Goal: Task Accomplishment & Management: Use online tool/utility

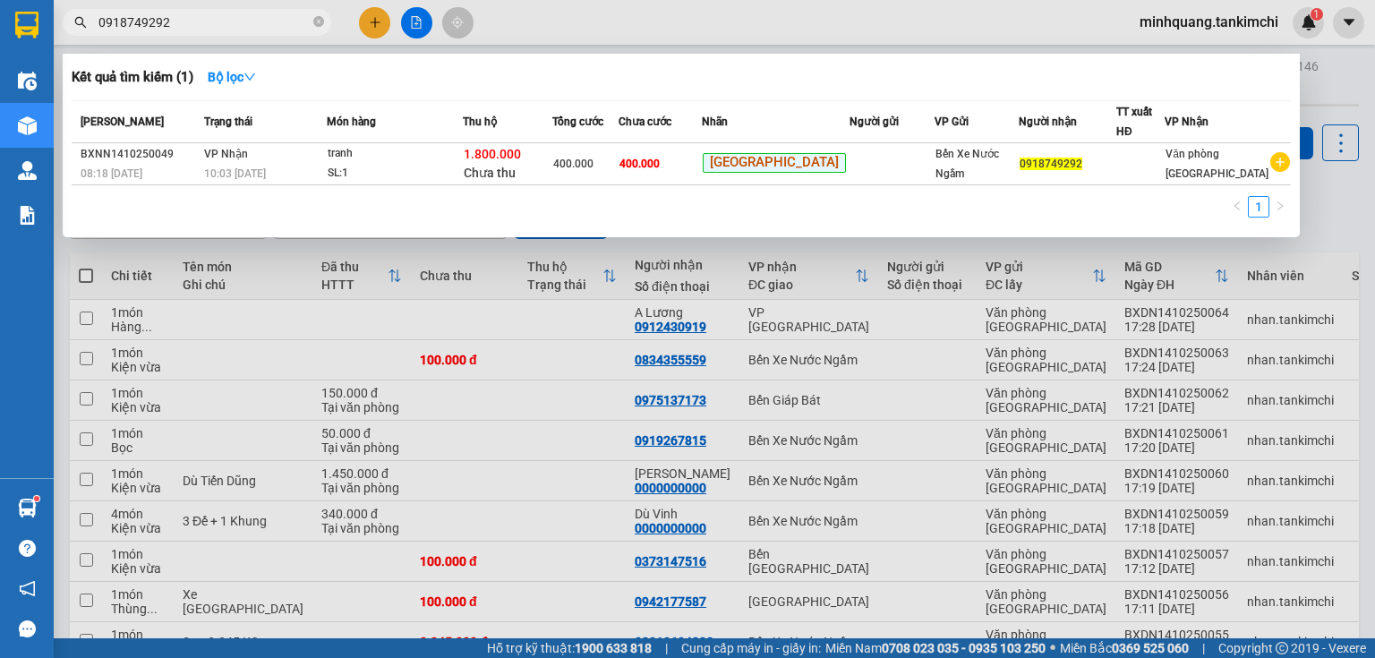
click at [444, 283] on div at bounding box center [687, 329] width 1375 height 658
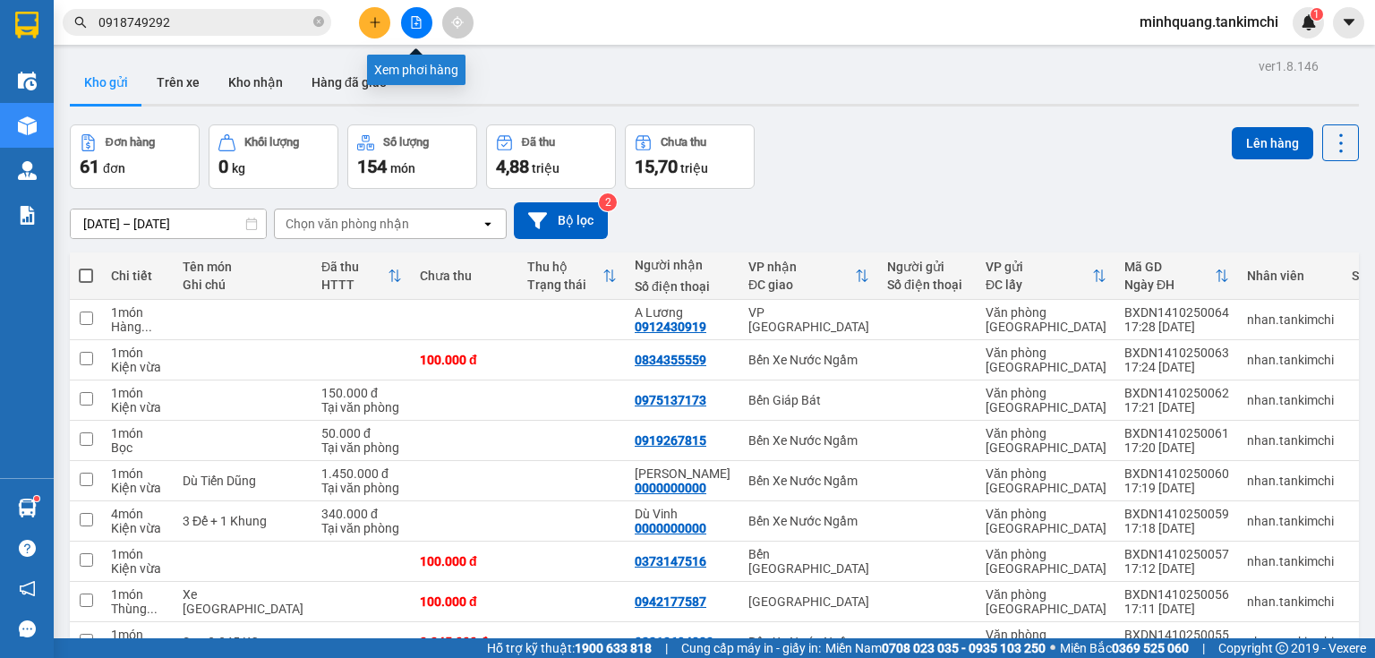
click at [412, 25] on icon "file-add" at bounding box center [416, 22] width 13 height 13
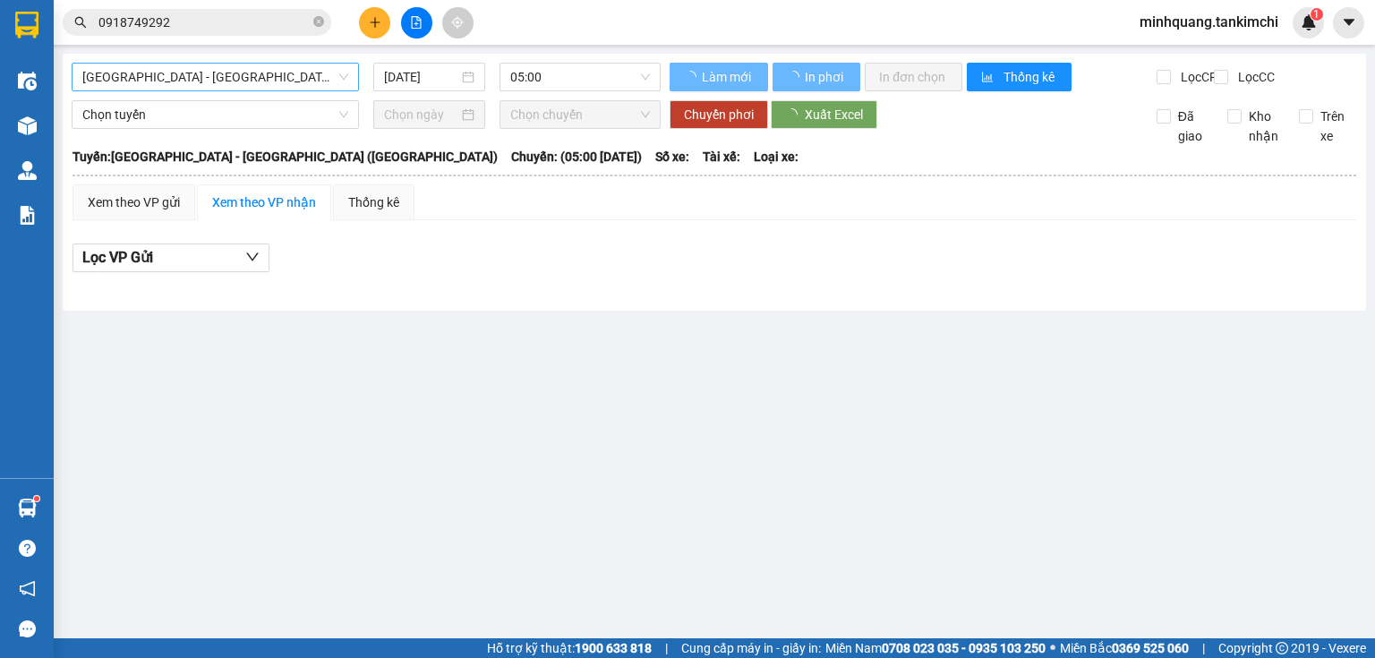
click at [252, 84] on span "[GEOGRAPHIC_DATA] - [GEOGRAPHIC_DATA] ([GEOGRAPHIC_DATA])" at bounding box center [215, 77] width 266 height 27
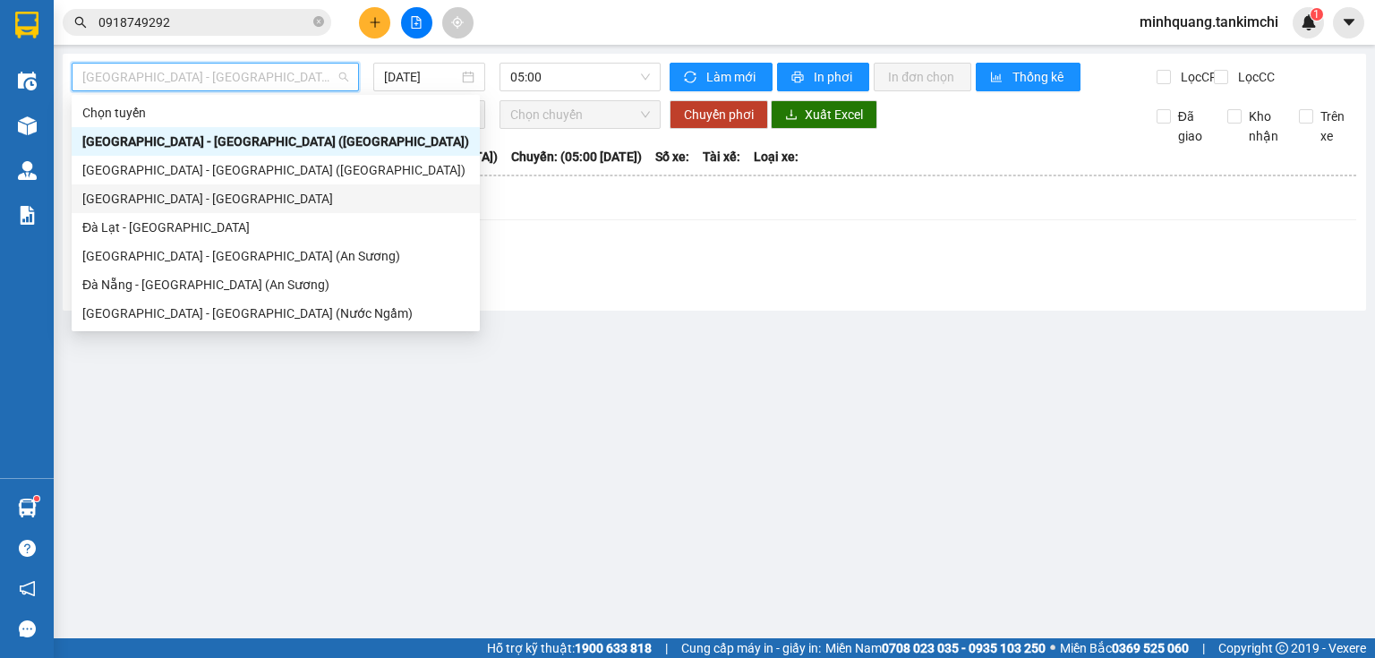
click at [230, 194] on div "[GEOGRAPHIC_DATA] - [GEOGRAPHIC_DATA]" at bounding box center [275, 199] width 387 height 20
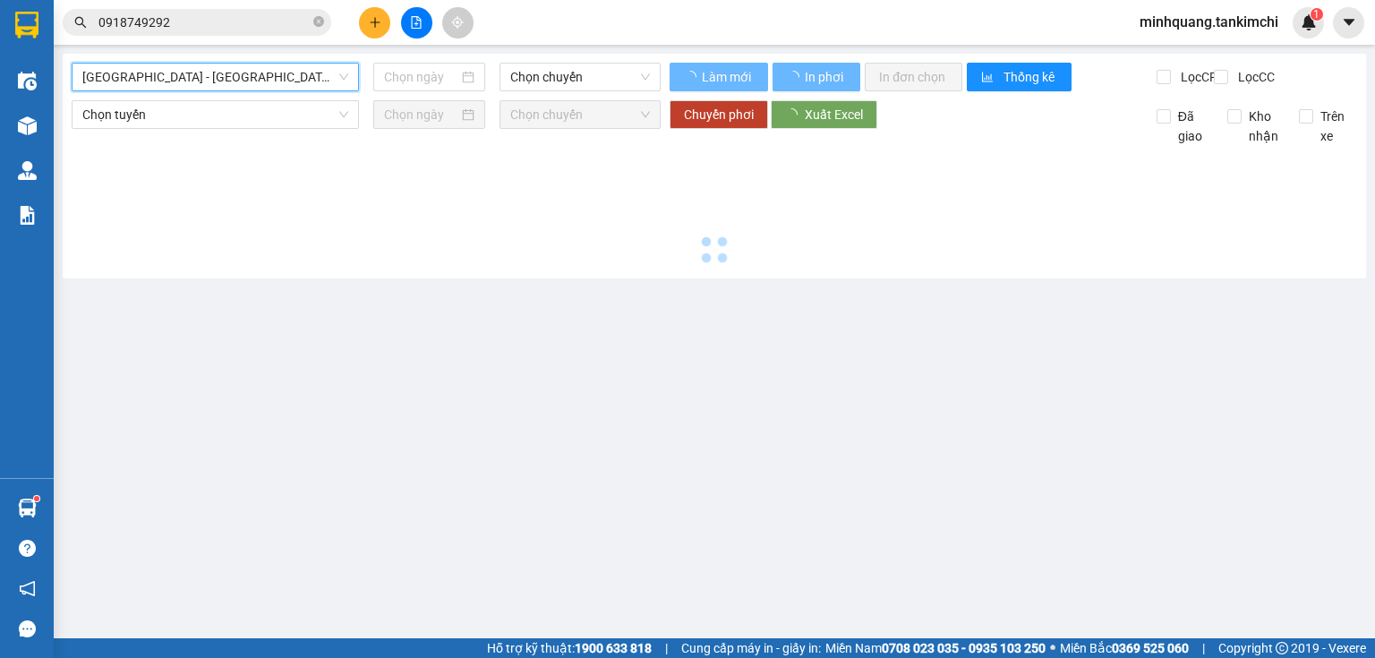
type input "[DATE]"
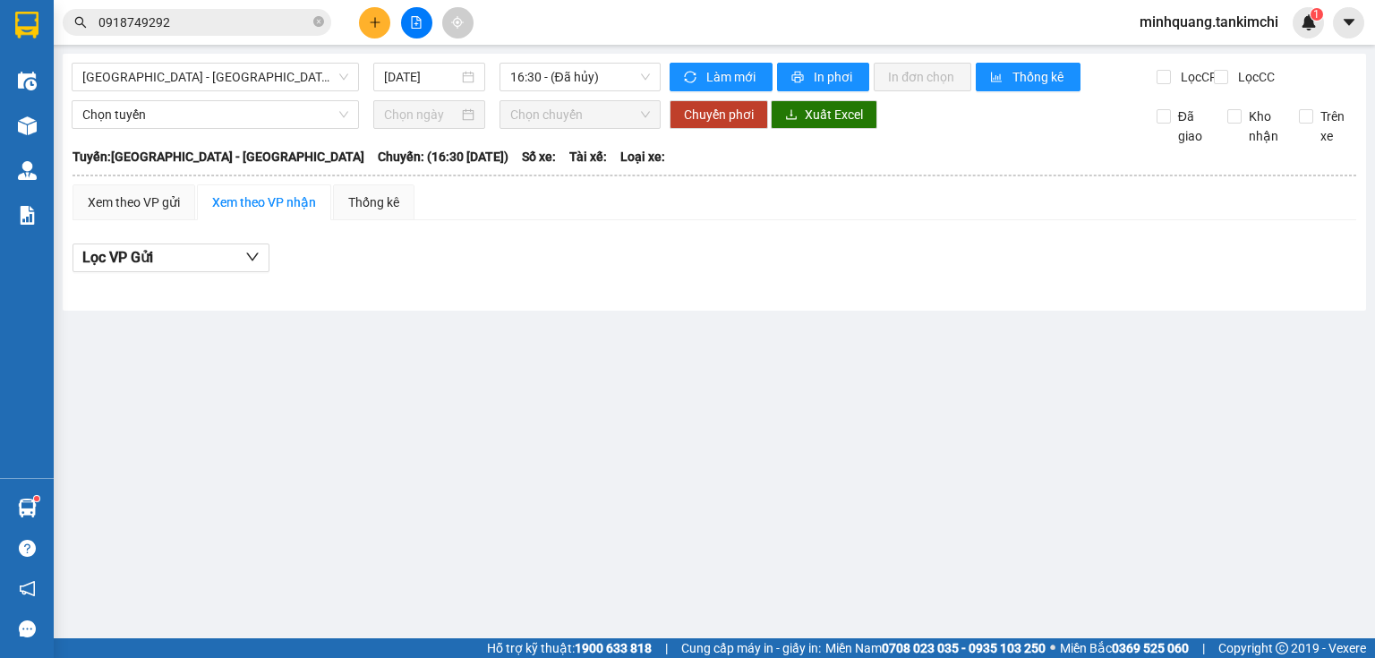
drag, startPoint x: 287, startPoint y: 273, endPoint x: 276, endPoint y: 275, distance: 10.9
click at [286, 273] on div "Lọc VP Gửi" at bounding box center [715, 259] width 1284 height 30
click at [216, 74] on span "[GEOGRAPHIC_DATA] - [GEOGRAPHIC_DATA]" at bounding box center [215, 77] width 266 height 27
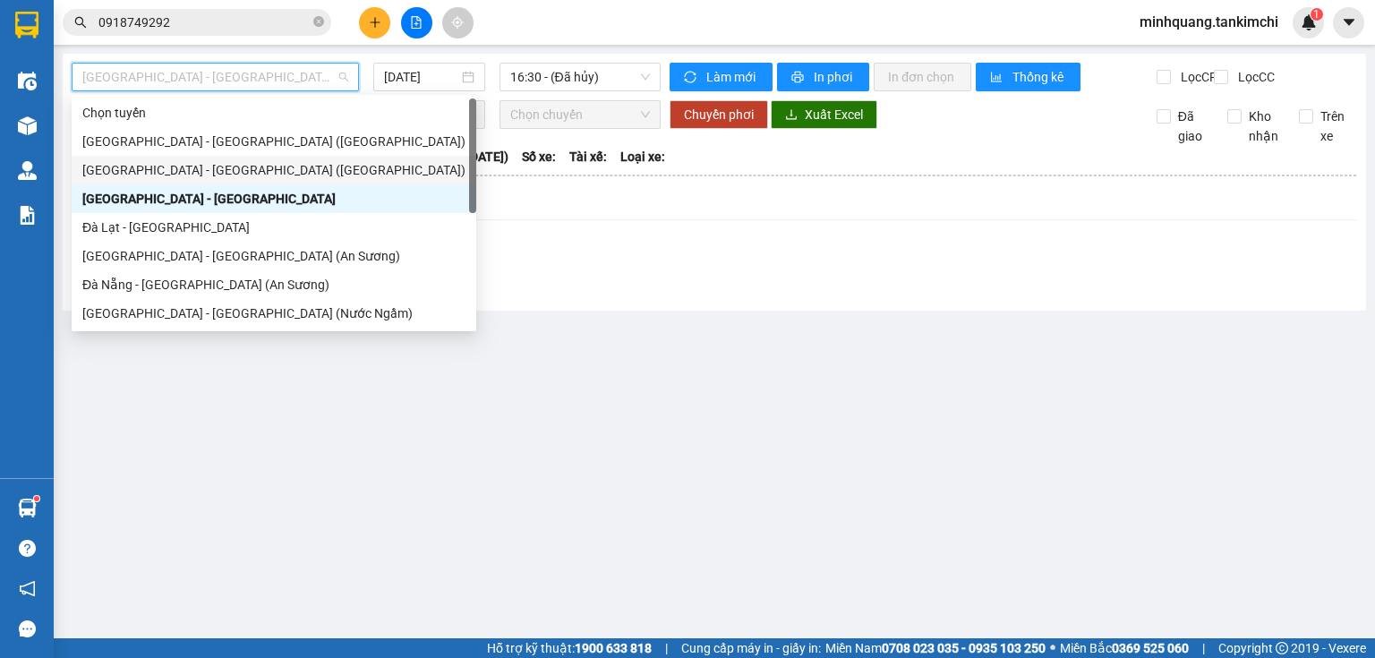
scroll to position [29, 0]
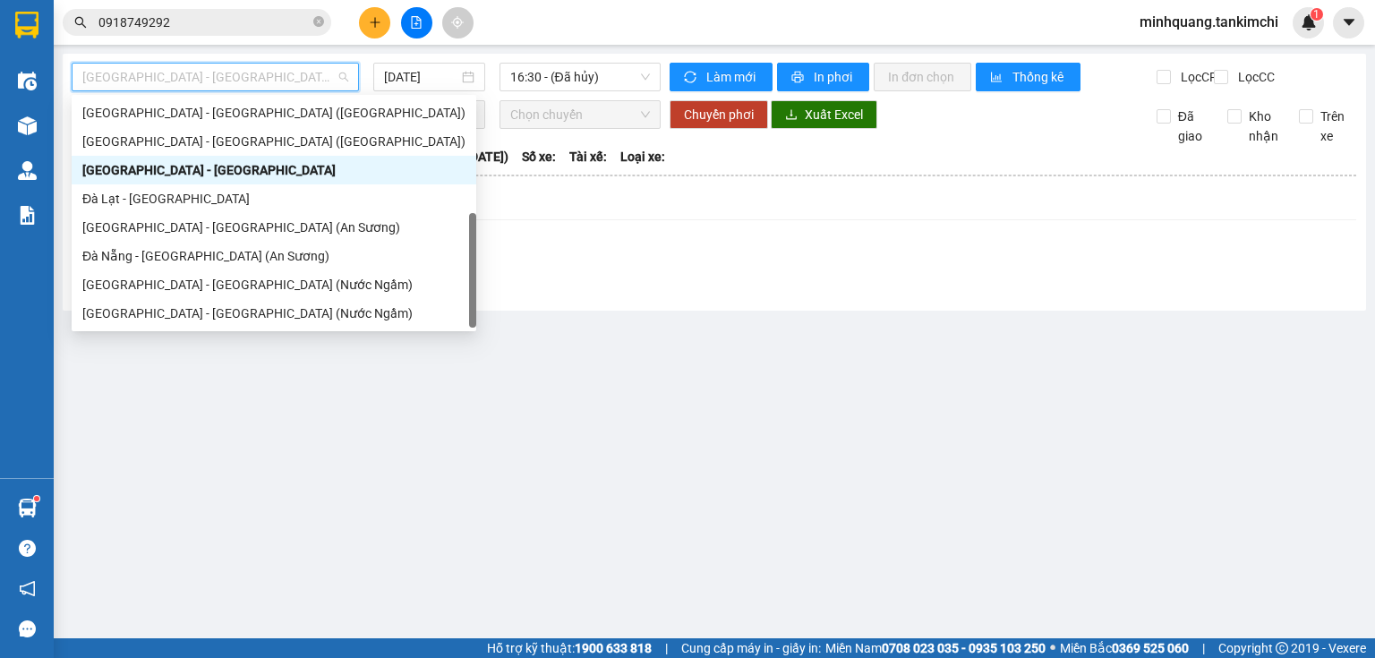
click at [226, 175] on div "[GEOGRAPHIC_DATA] - [GEOGRAPHIC_DATA]" at bounding box center [273, 170] width 383 height 20
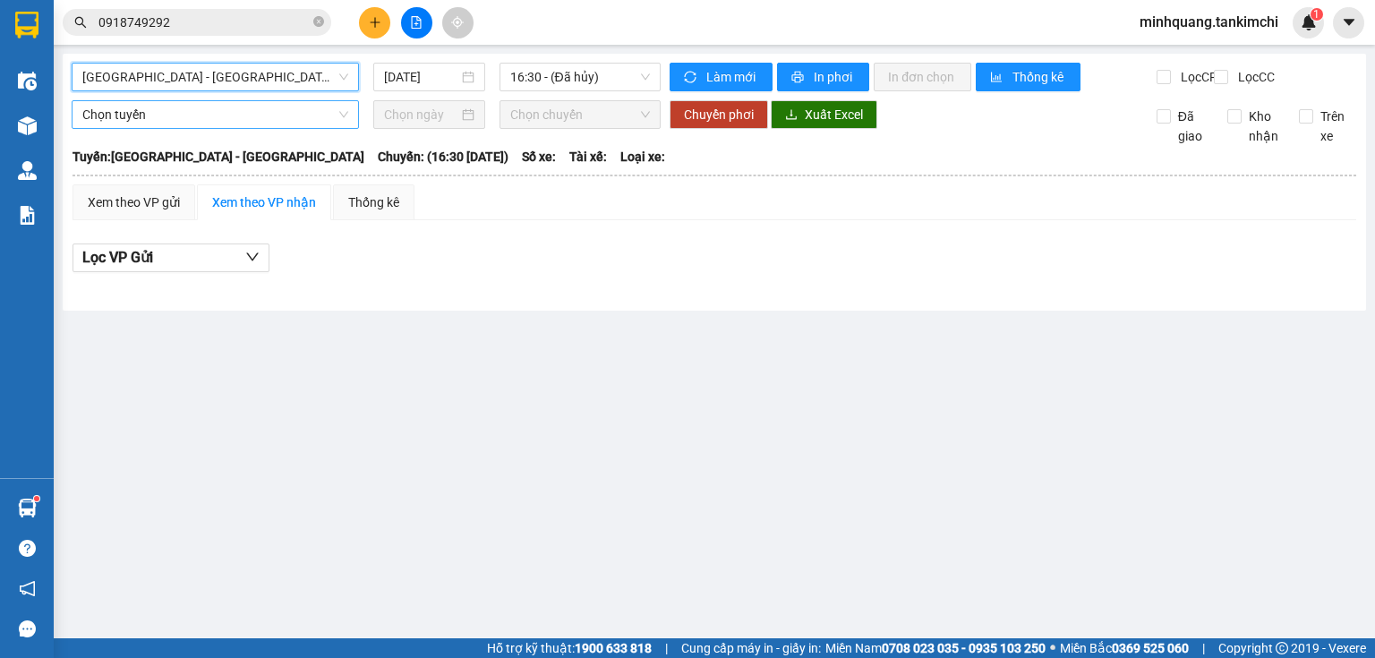
click at [338, 128] on span "Chọn tuyến" at bounding box center [215, 114] width 266 height 27
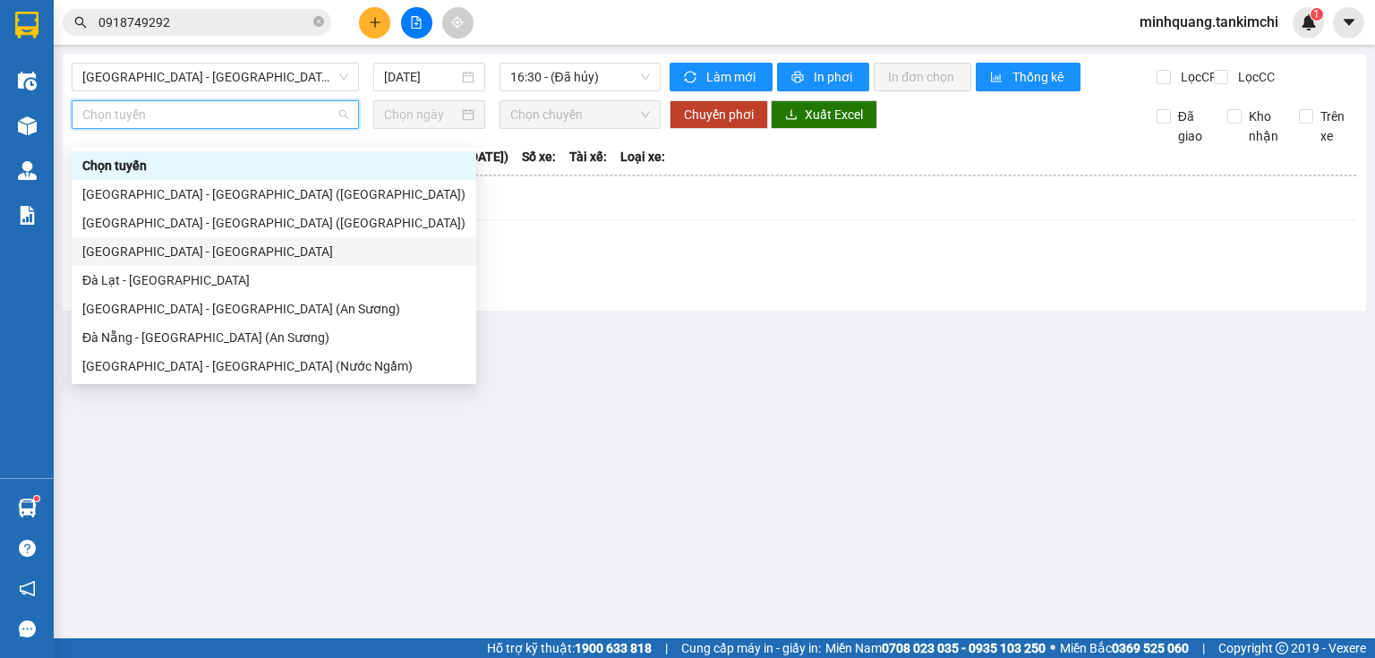
click at [251, 247] on div "[GEOGRAPHIC_DATA] - [GEOGRAPHIC_DATA]" at bounding box center [273, 252] width 383 height 20
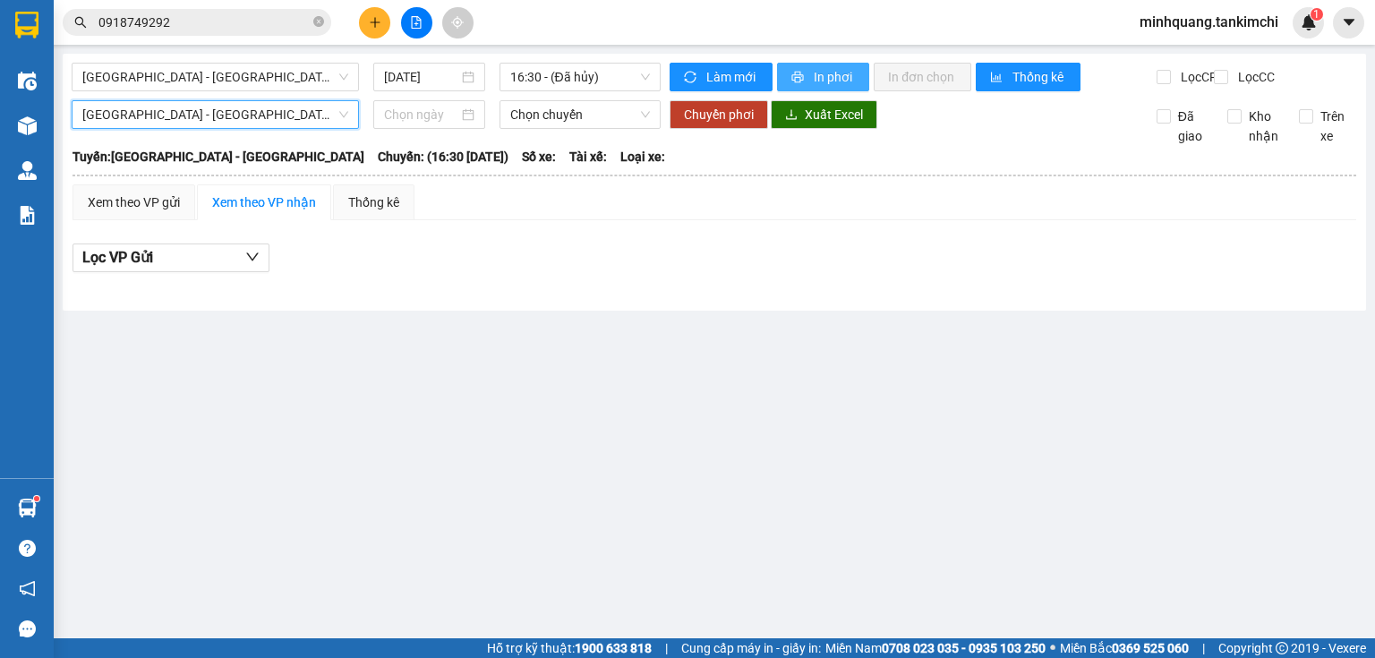
click at [814, 79] on span "In phơi" at bounding box center [834, 77] width 41 height 20
click at [272, 76] on span "[GEOGRAPHIC_DATA] - [GEOGRAPHIC_DATA]" at bounding box center [215, 77] width 266 height 27
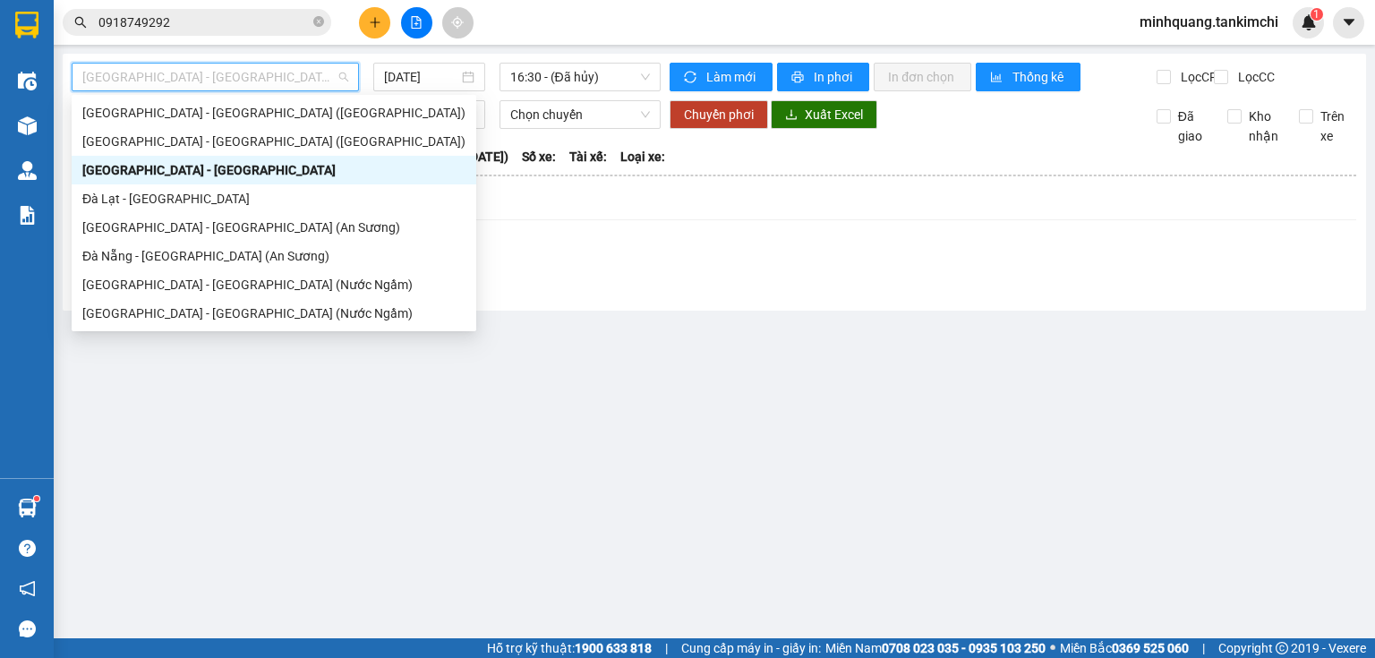
click at [256, 165] on div "[GEOGRAPHIC_DATA] - [GEOGRAPHIC_DATA]" at bounding box center [273, 170] width 383 height 20
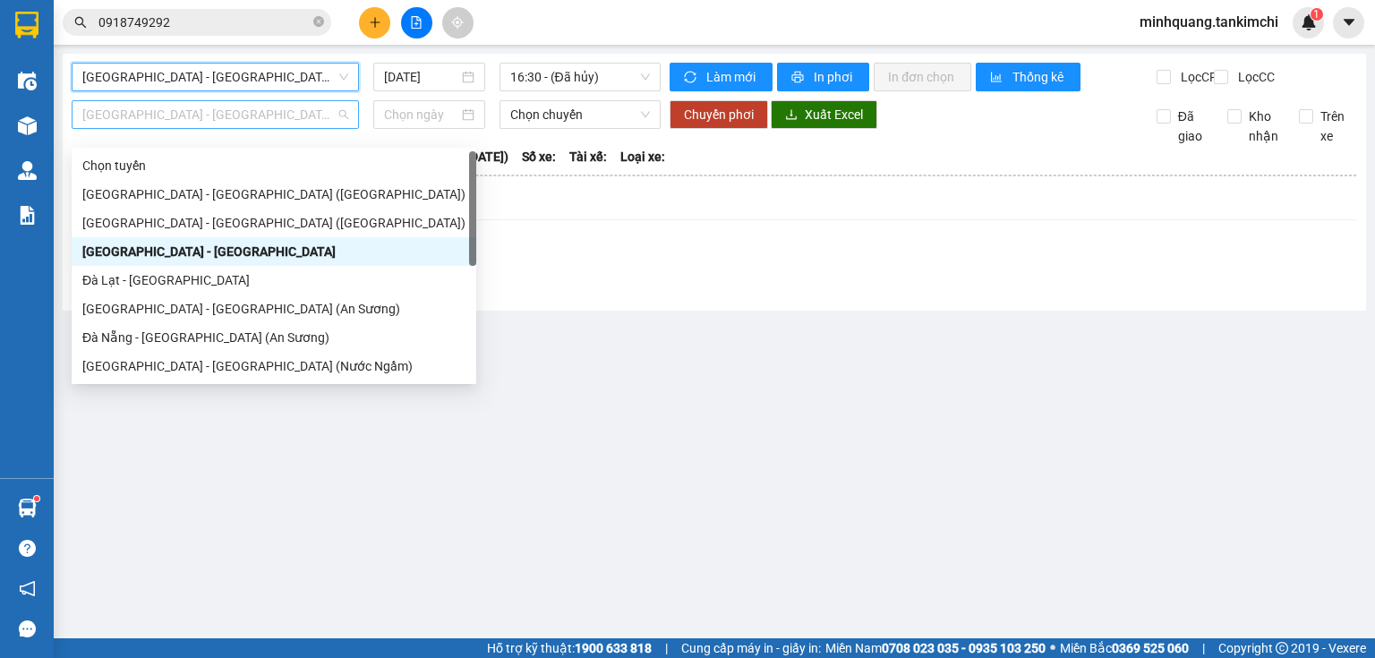
click at [260, 128] on span "[GEOGRAPHIC_DATA] - [GEOGRAPHIC_DATA]" at bounding box center [215, 114] width 266 height 27
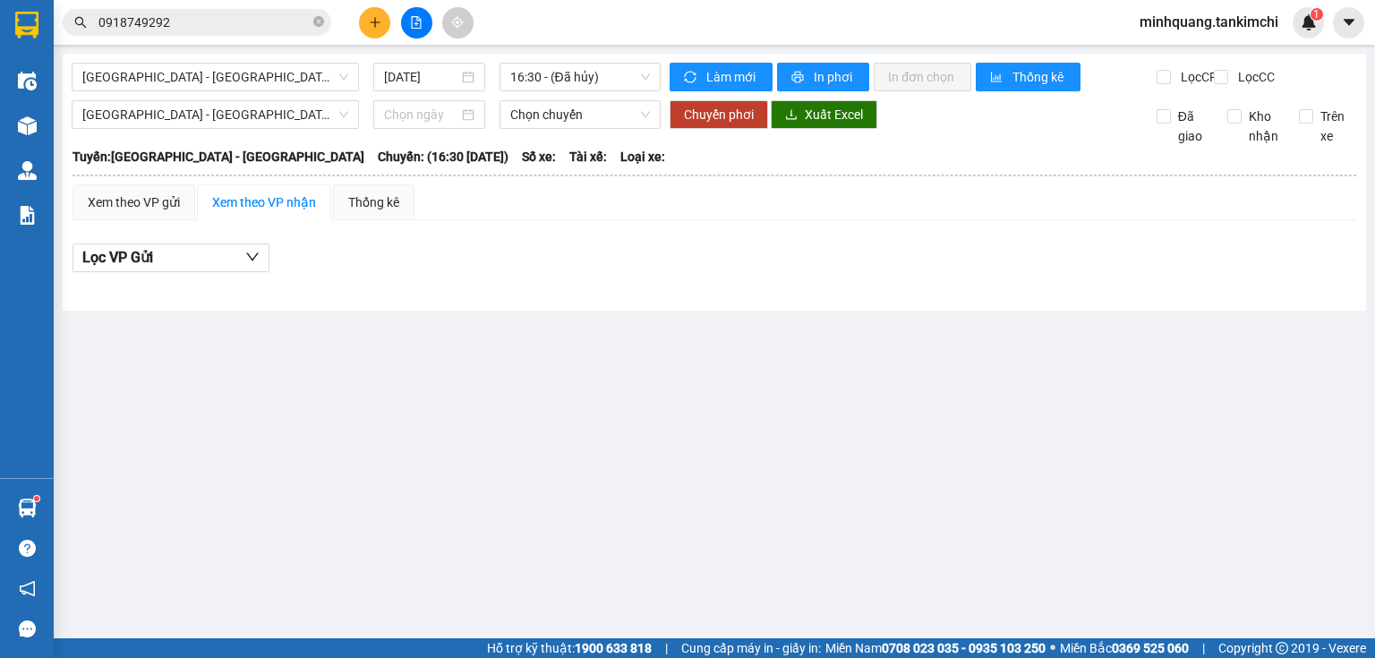
click at [457, 401] on main "[GEOGRAPHIC_DATA] - [GEOGRAPHIC_DATA] [DATE] 16:30 - ([GEOGRAPHIC_DATA]) Làm mớ…" at bounding box center [687, 319] width 1375 height 638
click at [548, 73] on span "16:30 - (Đã hủy)" at bounding box center [580, 77] width 141 height 27
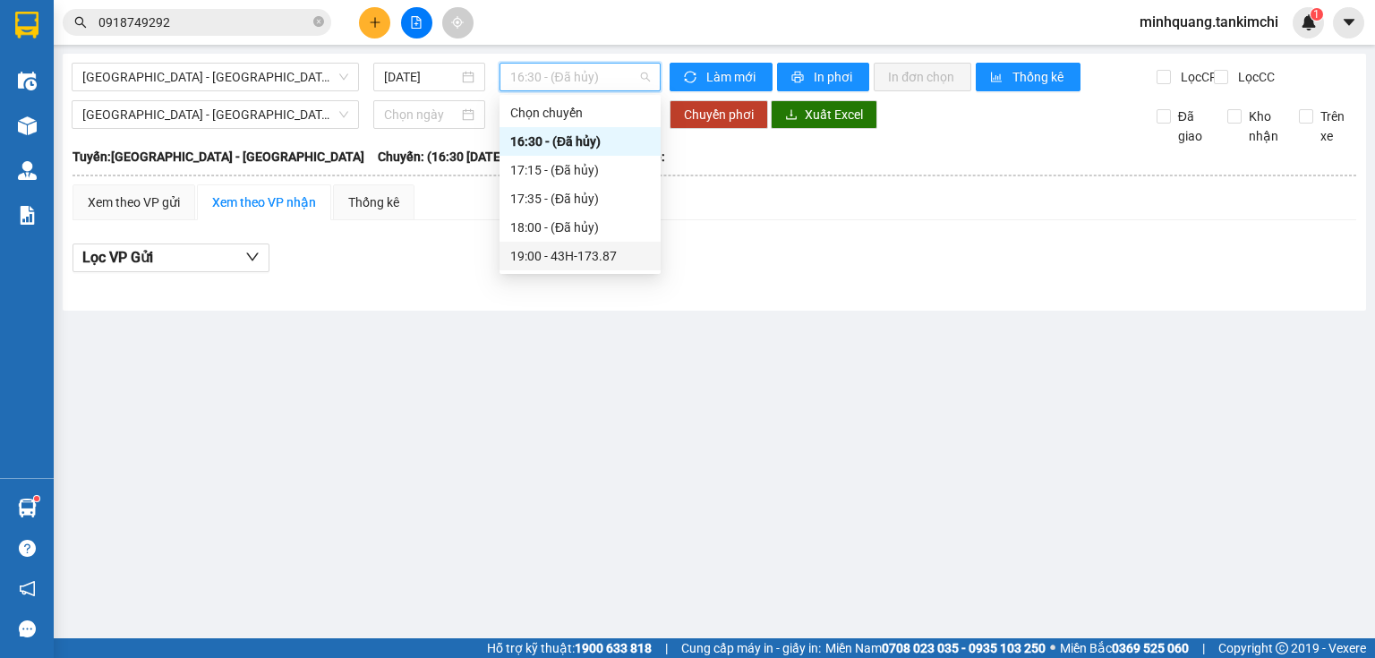
click at [579, 255] on div "19:00 - 43H-173.87" at bounding box center [580, 256] width 140 height 20
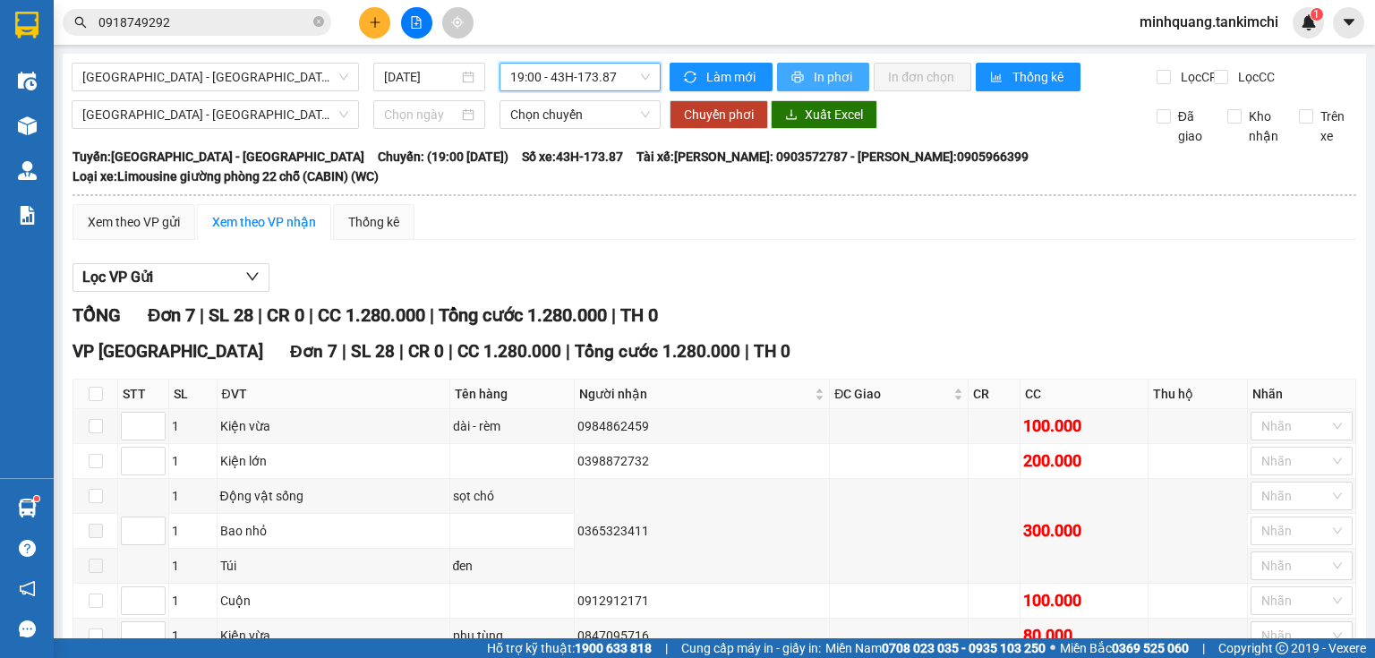
click at [819, 74] on span "In phơi" at bounding box center [834, 77] width 41 height 20
